Goal: Task Accomplishment & Management: Complete application form

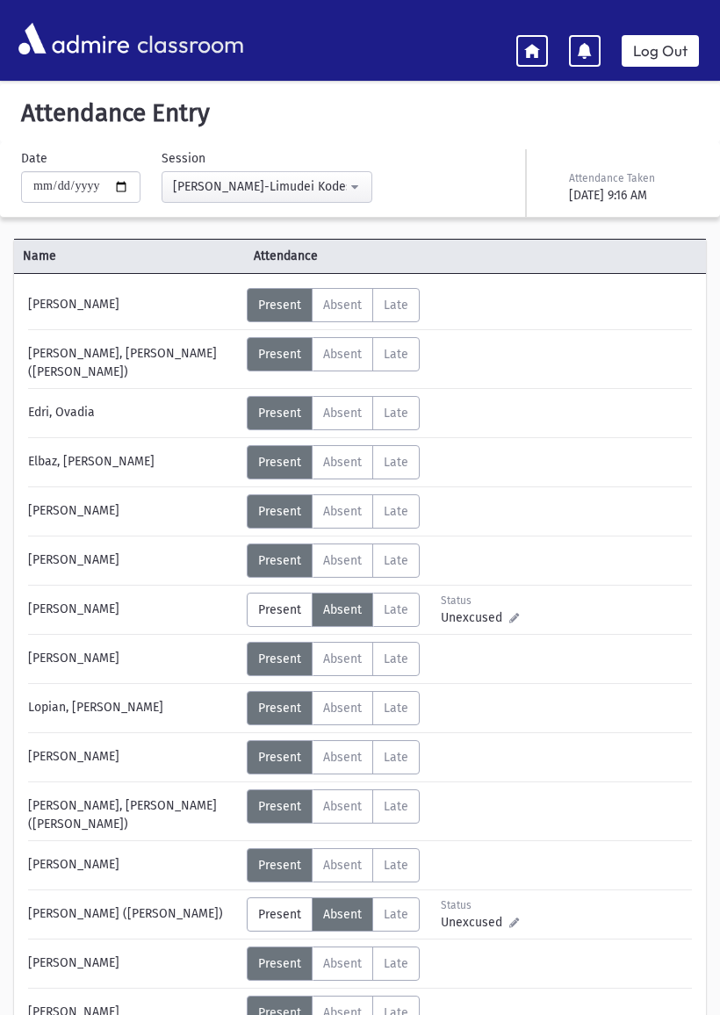
click at [544, 47] on link at bounding box center [532, 51] width 32 height 32
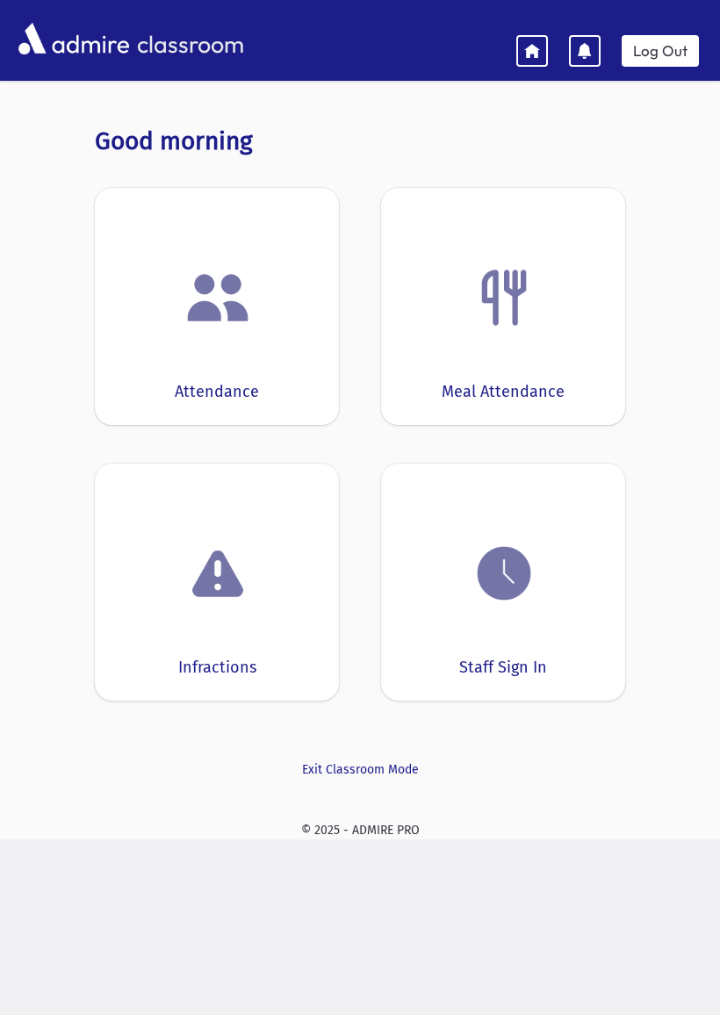
click at [550, 580] on div at bounding box center [503, 573] width 190 height 67
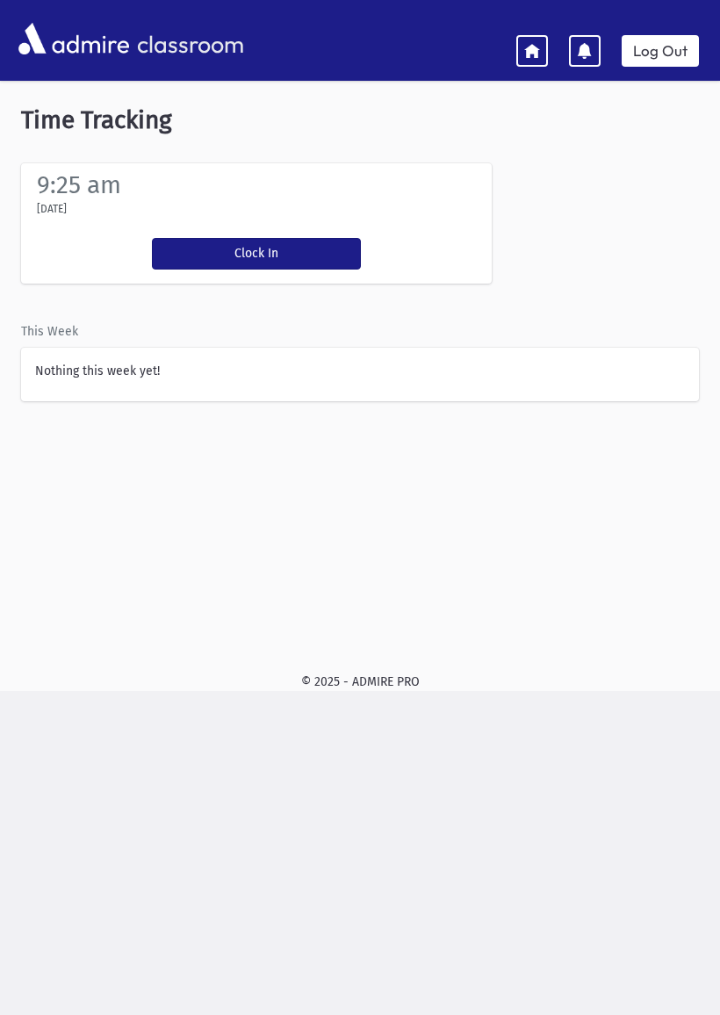
click at [314, 225] on div "Clock In You're clocked in" at bounding box center [256, 254] width 226 height 60
click at [274, 249] on button "Clock In" at bounding box center [256, 254] width 209 height 32
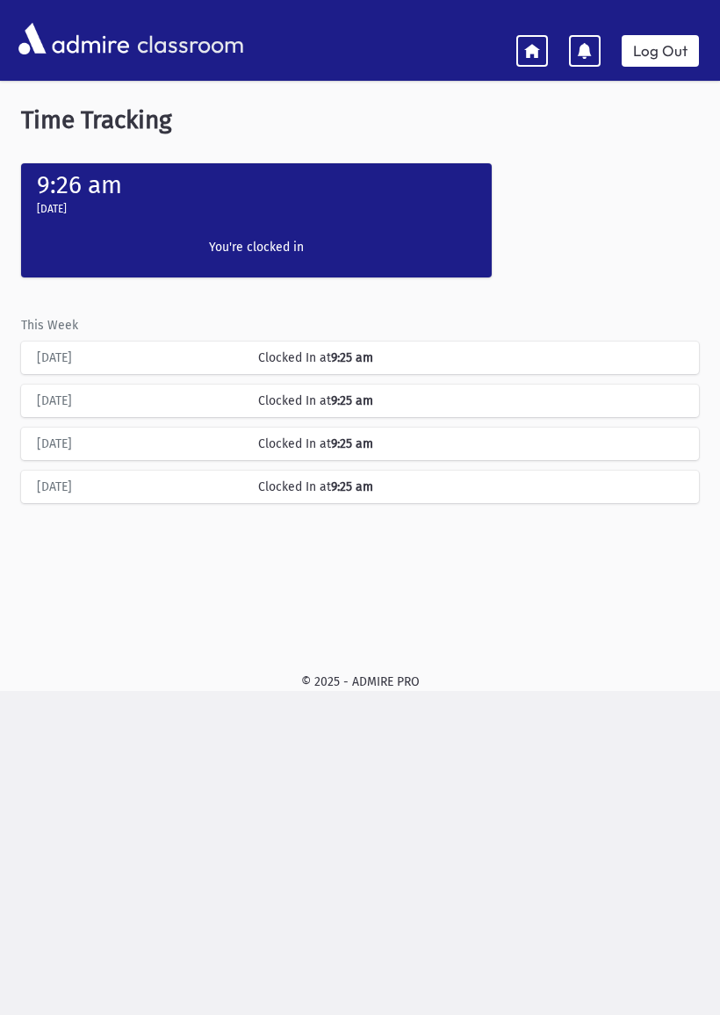
click at [531, 61] on link at bounding box center [532, 51] width 32 height 32
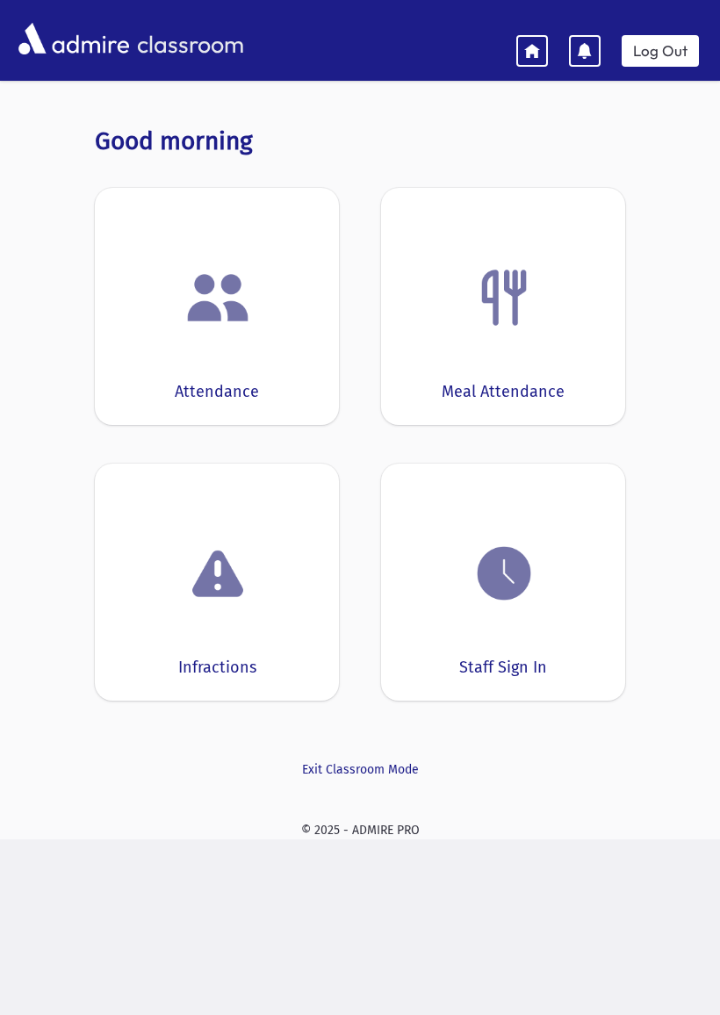
click at [269, 350] on div "Attendance" at bounding box center [217, 306] width 244 height 237
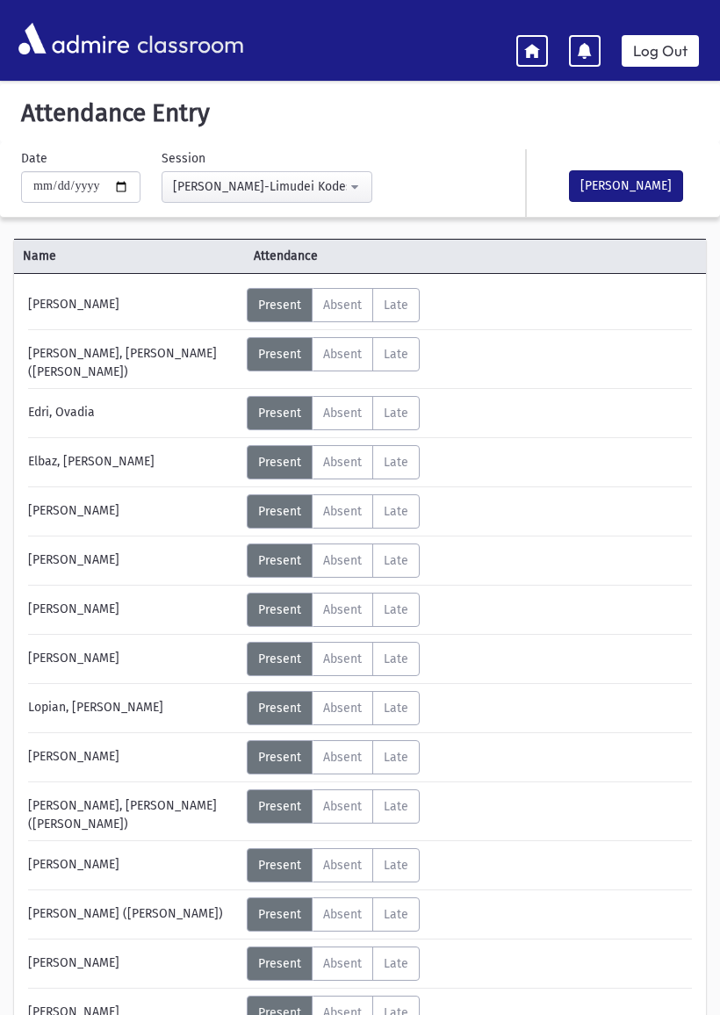
click at [340, 504] on span "Absent" at bounding box center [342, 511] width 39 height 15
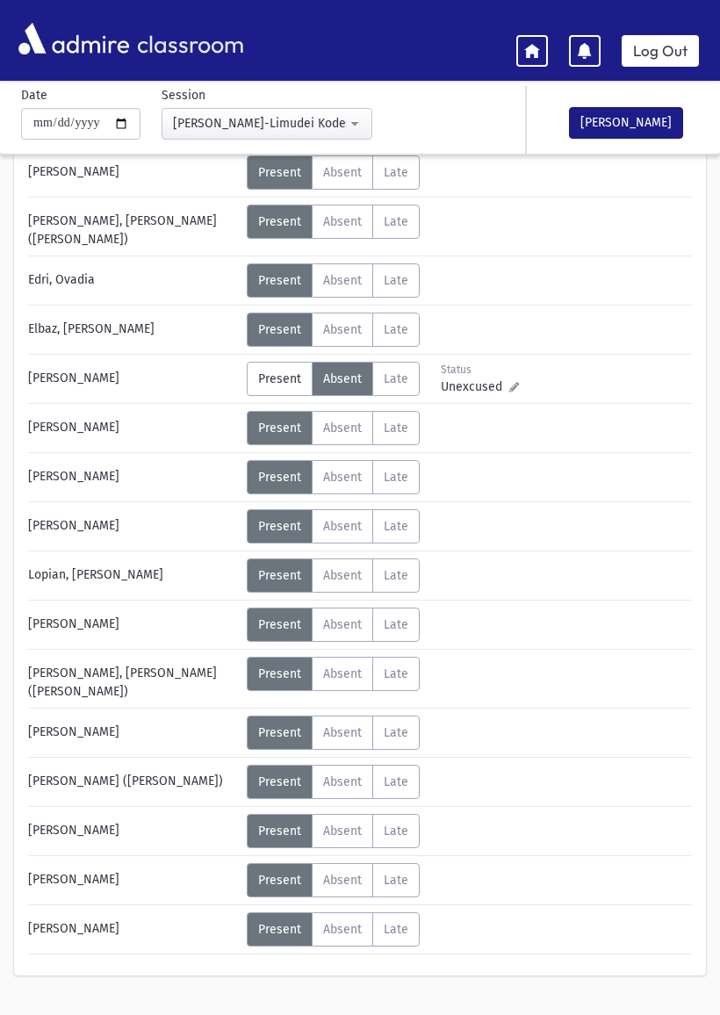
scroll to position [153, 0]
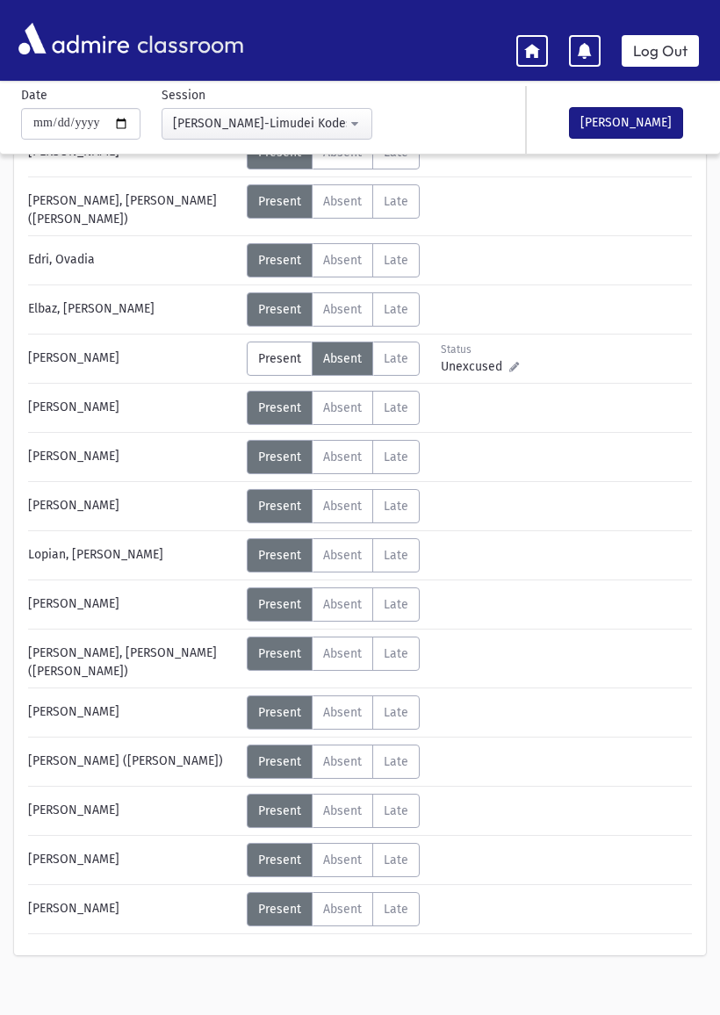
click at [352, 754] on span "Absent" at bounding box center [342, 761] width 39 height 15
click at [633, 111] on button "[PERSON_NAME]" at bounding box center [626, 123] width 114 height 32
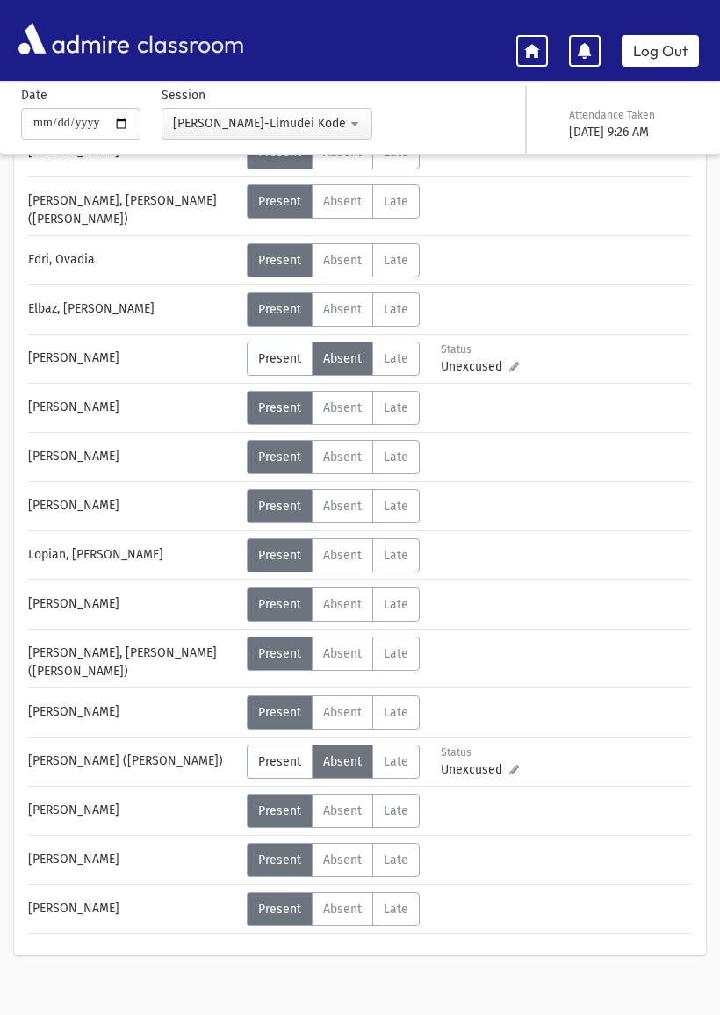
click at [531, 54] on icon at bounding box center [532, 50] width 16 height 16
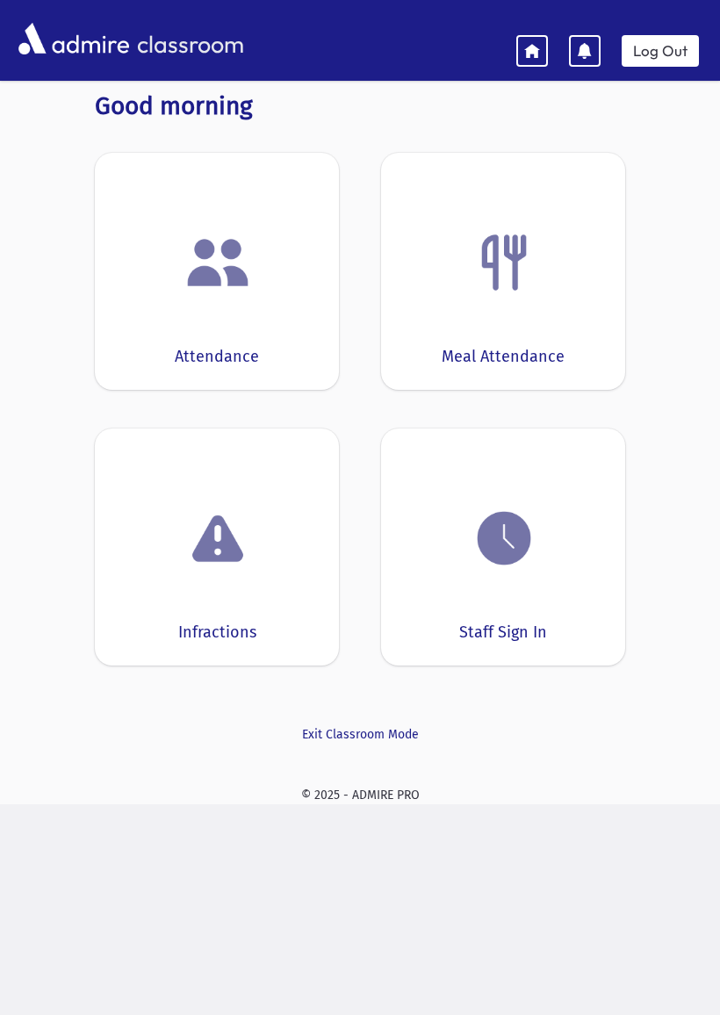
click at [555, 260] on div at bounding box center [503, 262] width 190 height 67
select select "***"
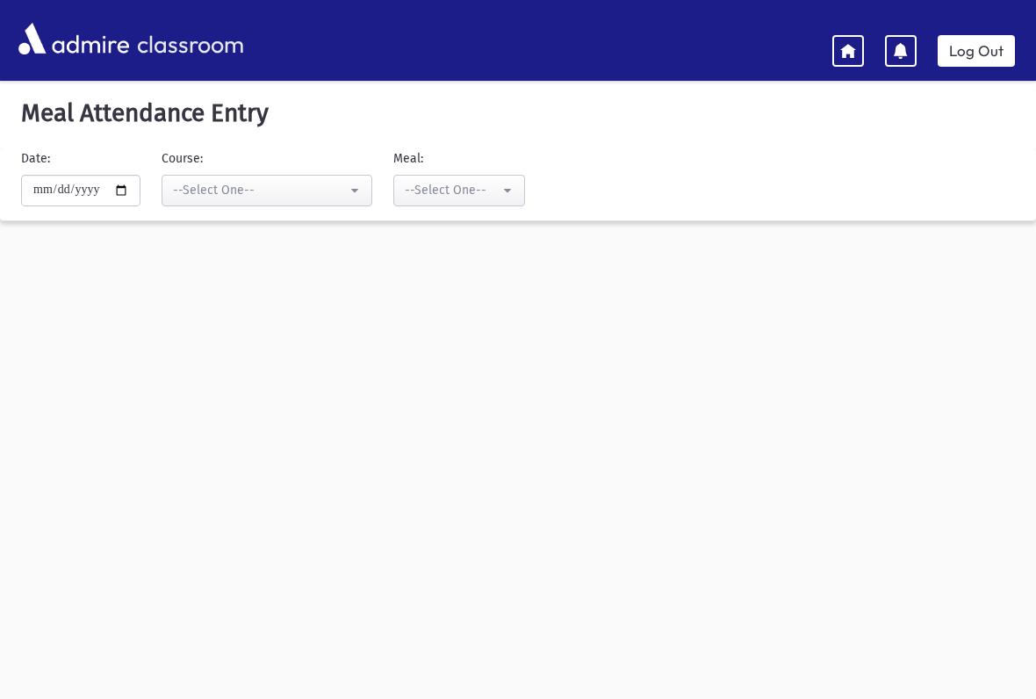
click at [719, 53] on link "Log Out" at bounding box center [976, 51] width 77 height 32
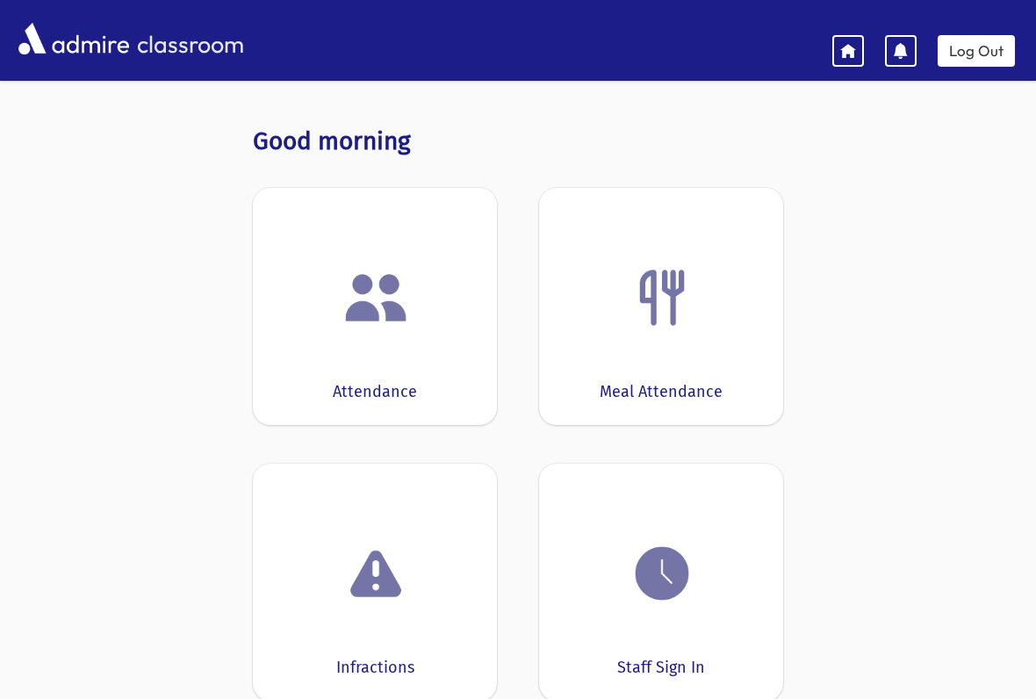
click at [675, 586] on img at bounding box center [662, 573] width 67 height 67
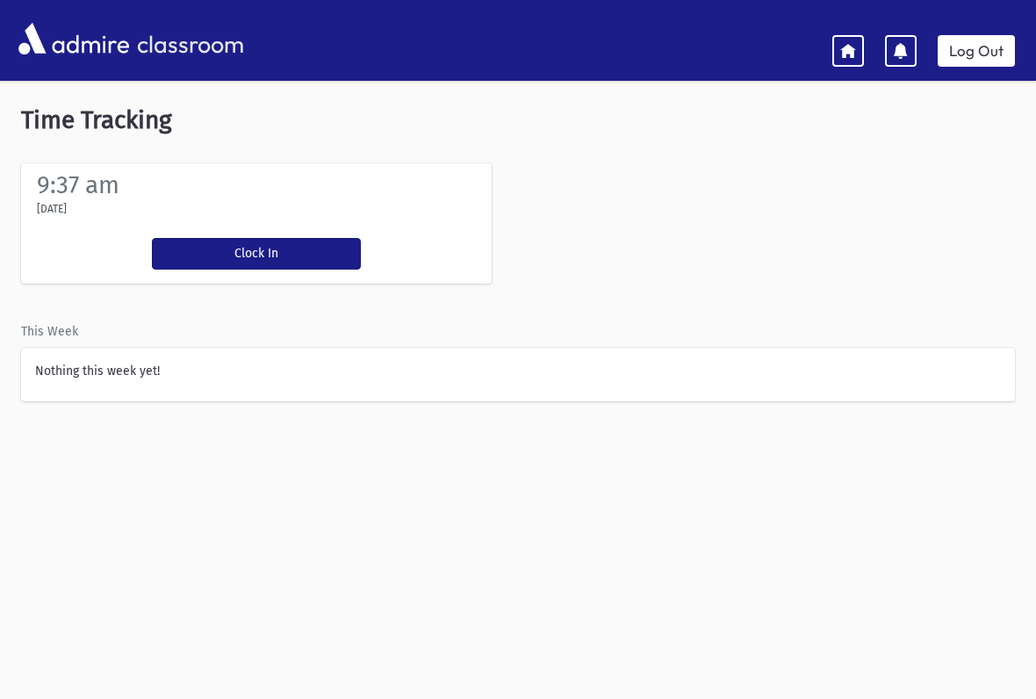
click at [288, 242] on button "Clock In" at bounding box center [256, 254] width 209 height 32
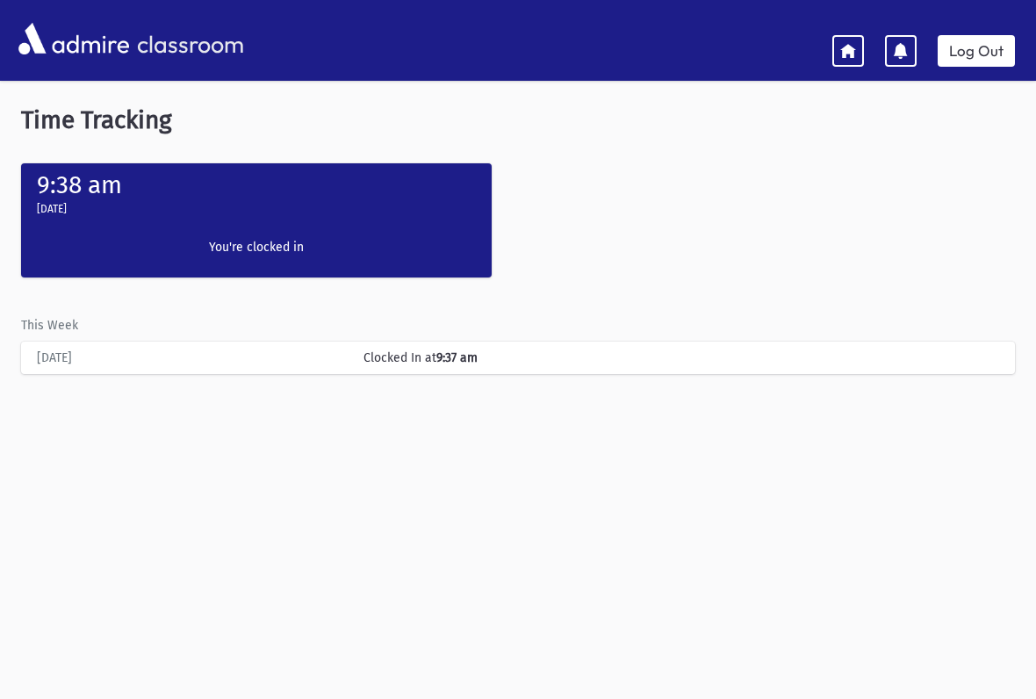
click at [843, 59] on link at bounding box center [848, 51] width 32 height 32
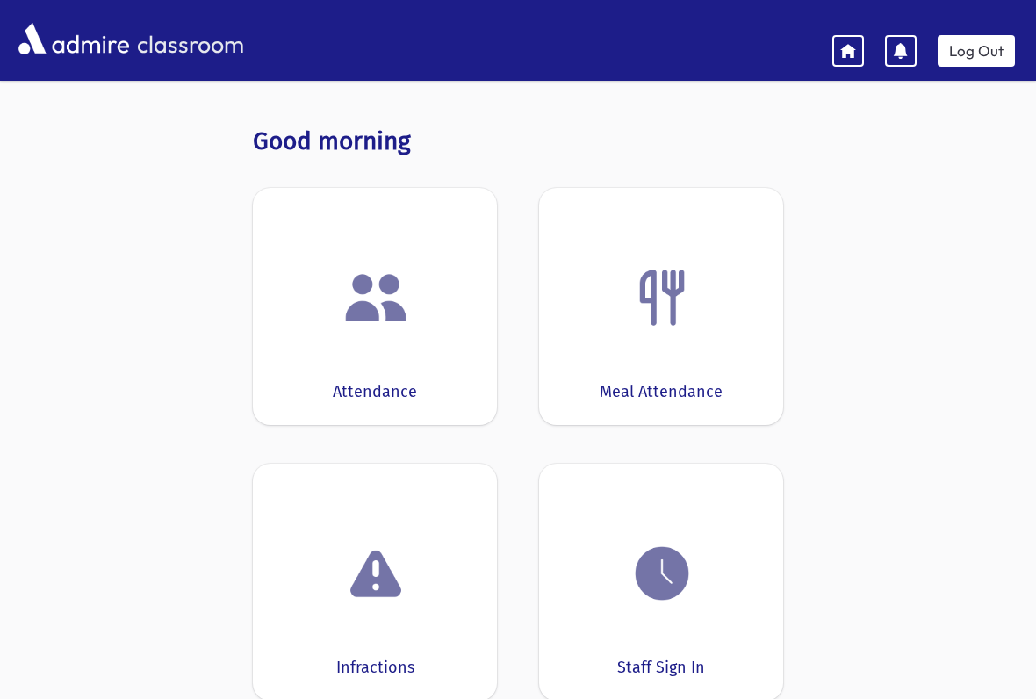
click at [372, 297] on img at bounding box center [375, 297] width 67 height 67
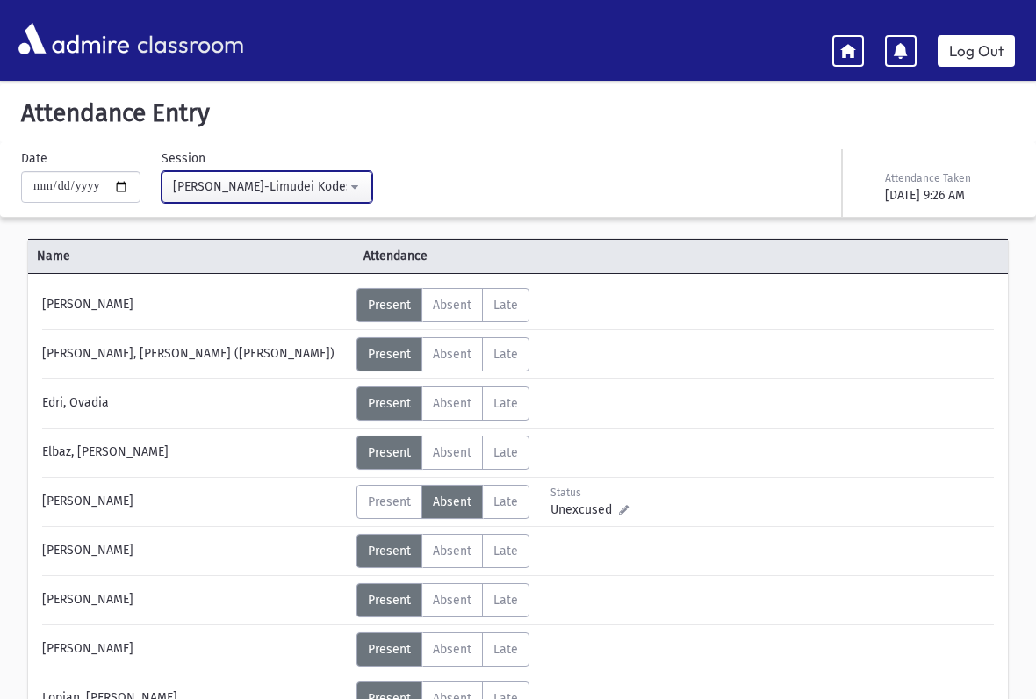
click at [346, 190] on button "[PERSON_NAME]-Limudei Kodesh(9:00AM-2:00PM)" at bounding box center [267, 187] width 211 height 32
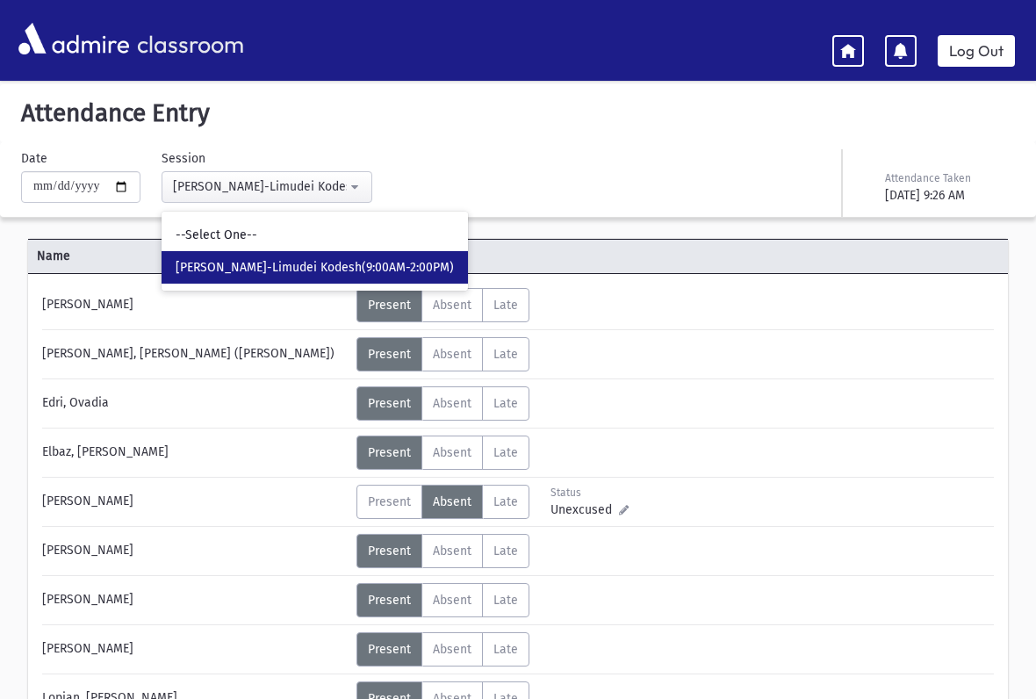
click at [859, 37] on link at bounding box center [848, 51] width 32 height 32
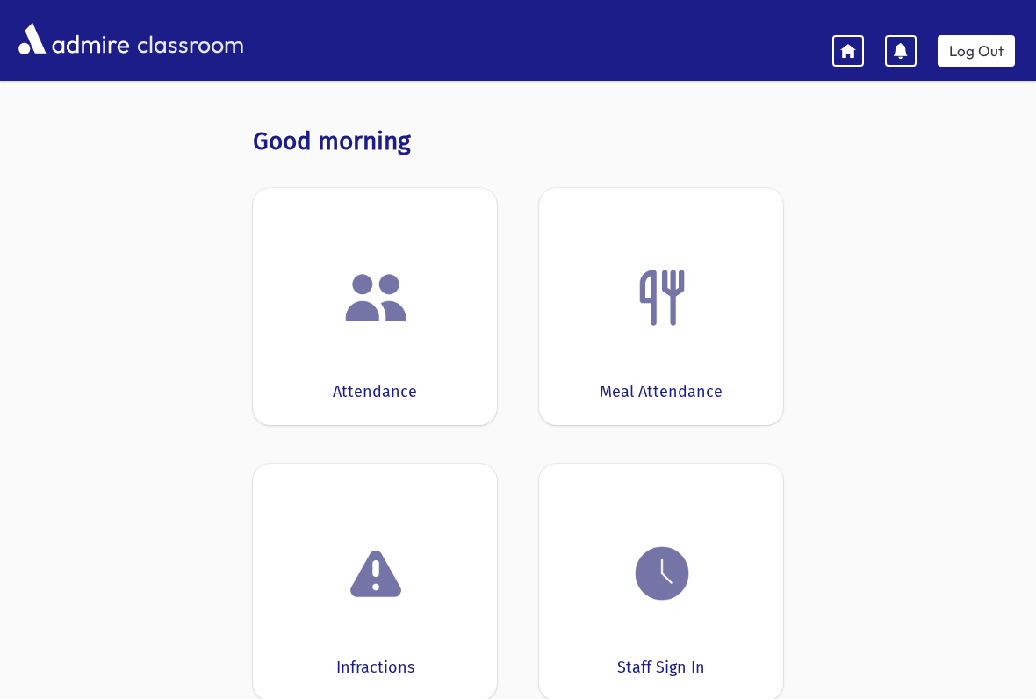
click at [650, 604] on img at bounding box center [662, 573] width 67 height 67
